Goal: Transaction & Acquisition: Book appointment/travel/reservation

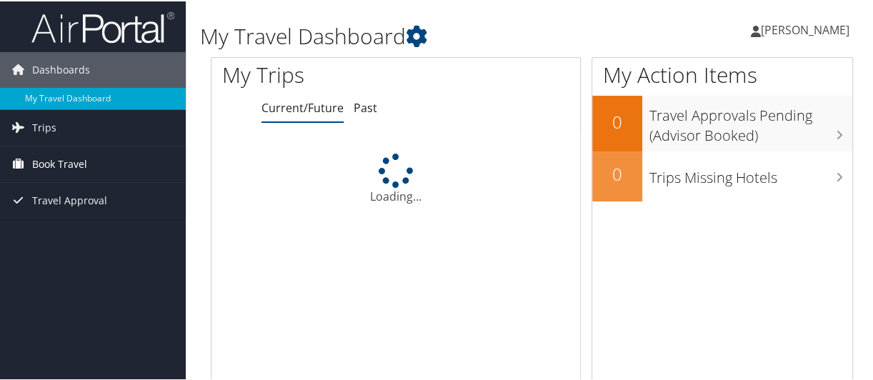
click at [54, 163] on span "Book Travel" at bounding box center [59, 163] width 55 height 36
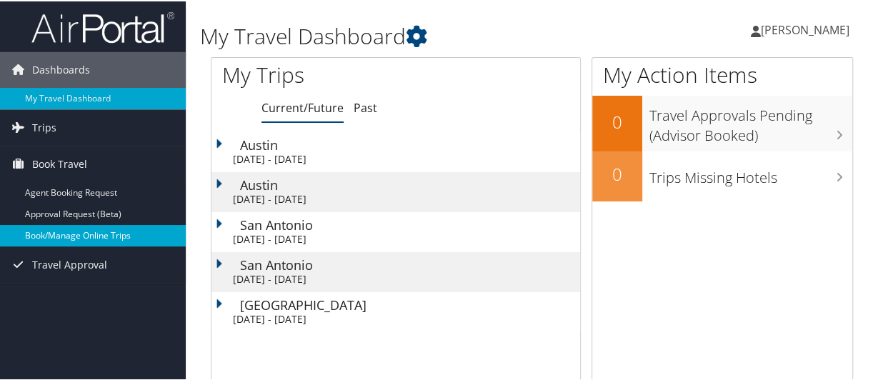
click at [58, 228] on link "Book/Manage Online Trips" at bounding box center [93, 233] width 186 height 21
click at [68, 236] on link "Book/Manage Online Trips" at bounding box center [93, 233] width 186 height 21
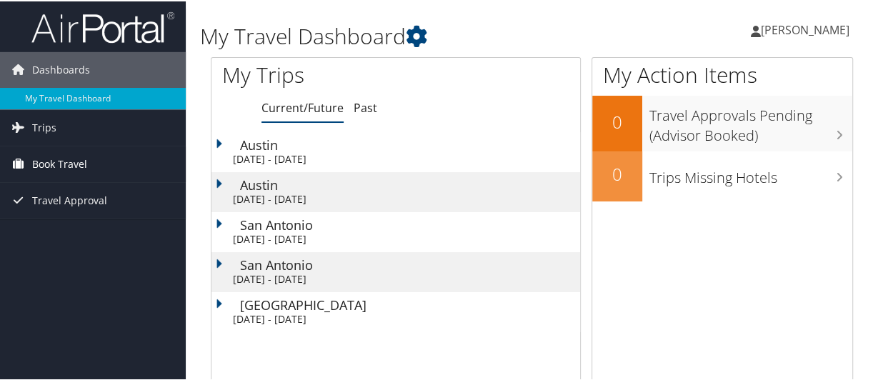
click at [84, 165] on span "Book Travel" at bounding box center [59, 163] width 55 height 36
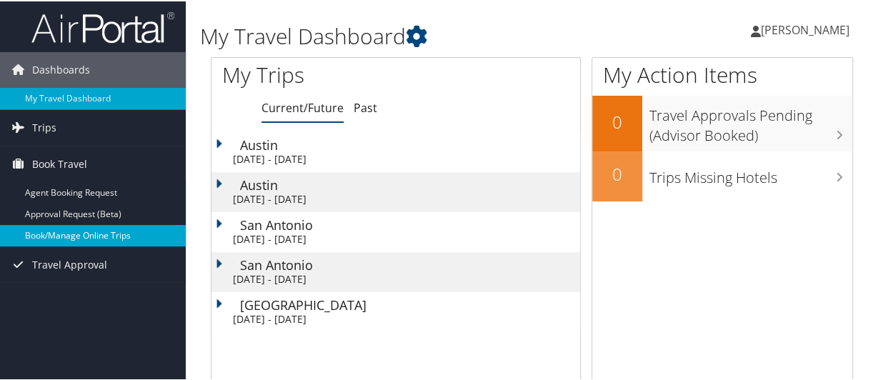
click at [84, 236] on link "Book/Manage Online Trips" at bounding box center [93, 233] width 186 height 21
